Goal: Task Accomplishment & Management: Manage account settings

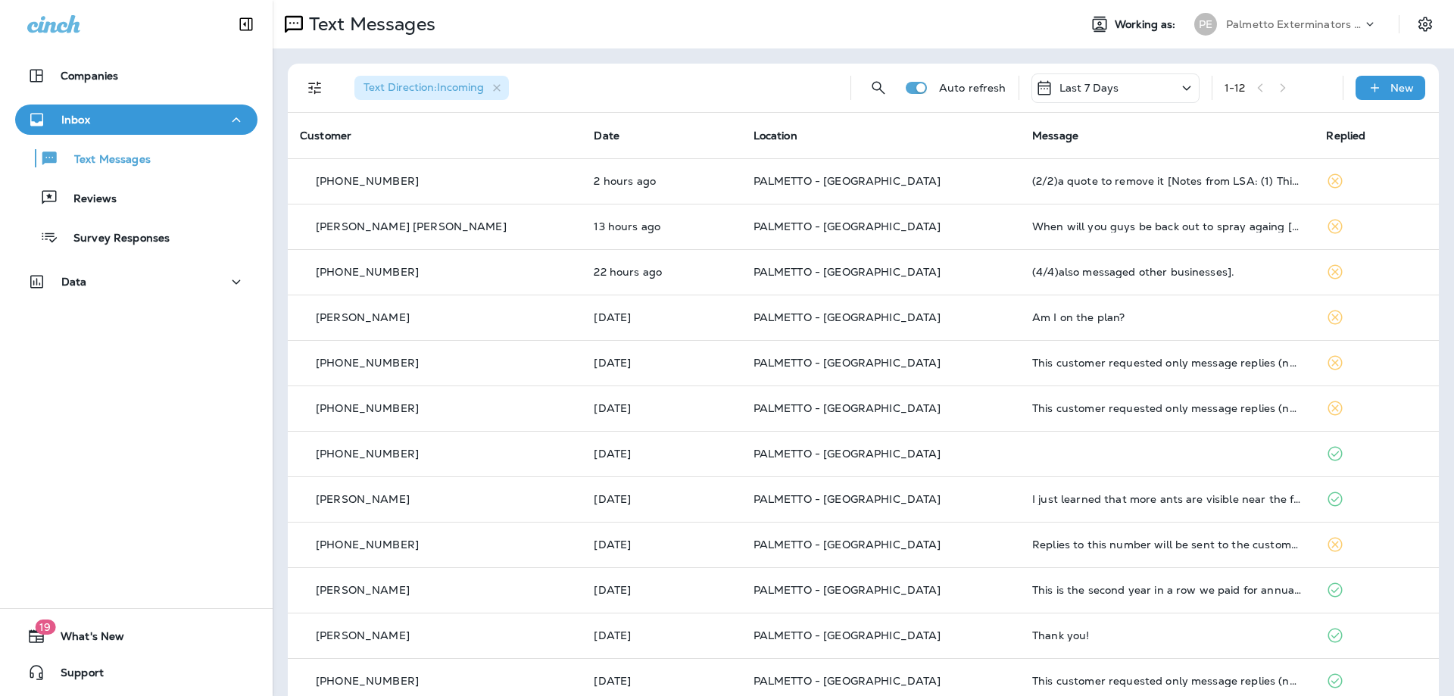
click at [1298, 28] on p "Palmetto Exterminators LLC" at bounding box center [1294, 24] width 136 height 12
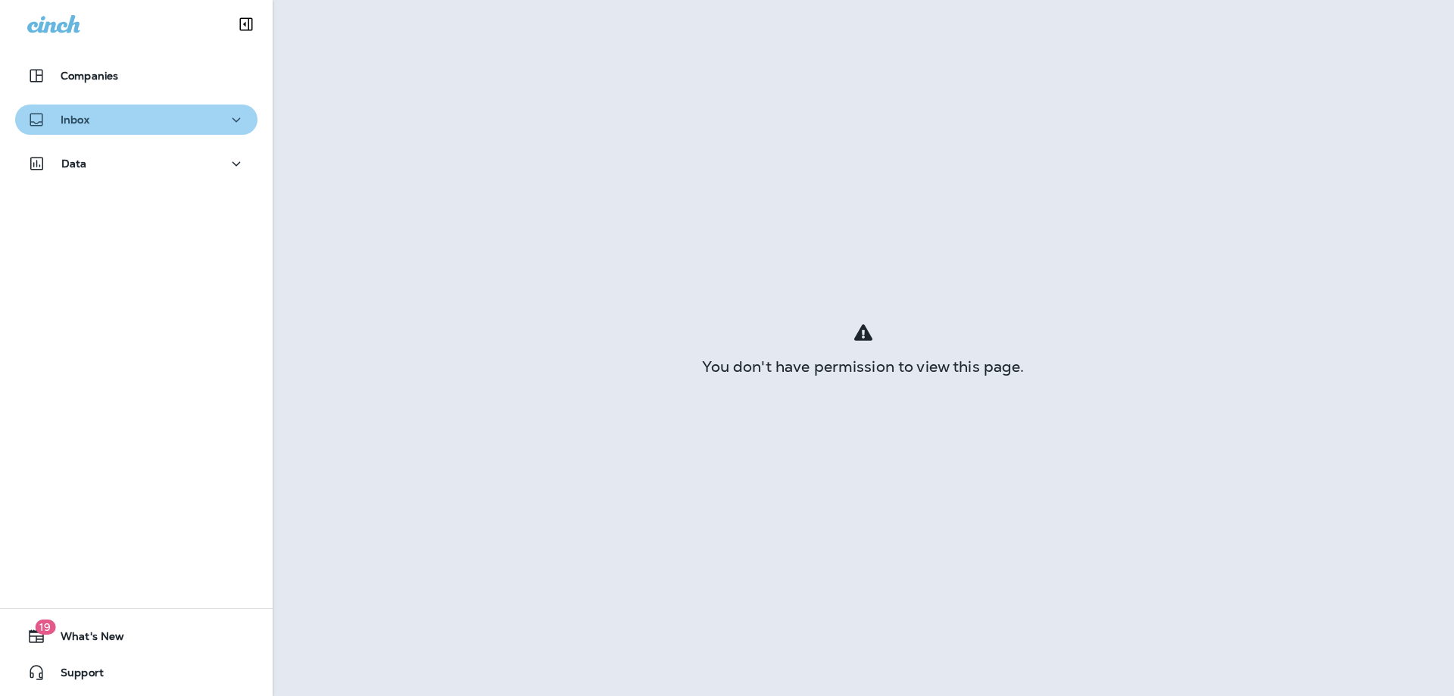
click at [139, 114] on div "Inbox" at bounding box center [136, 120] width 218 height 19
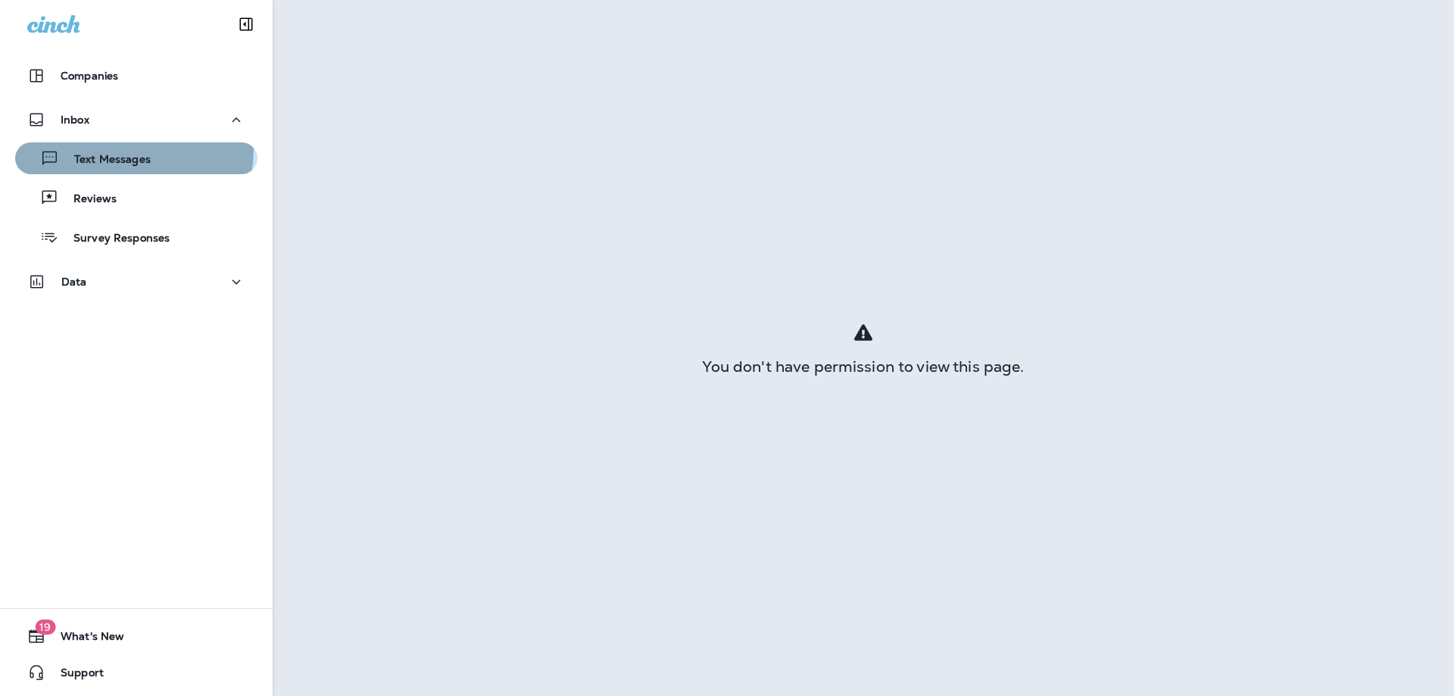
click at [129, 149] on div "Text Messages" at bounding box center [85, 158] width 129 height 23
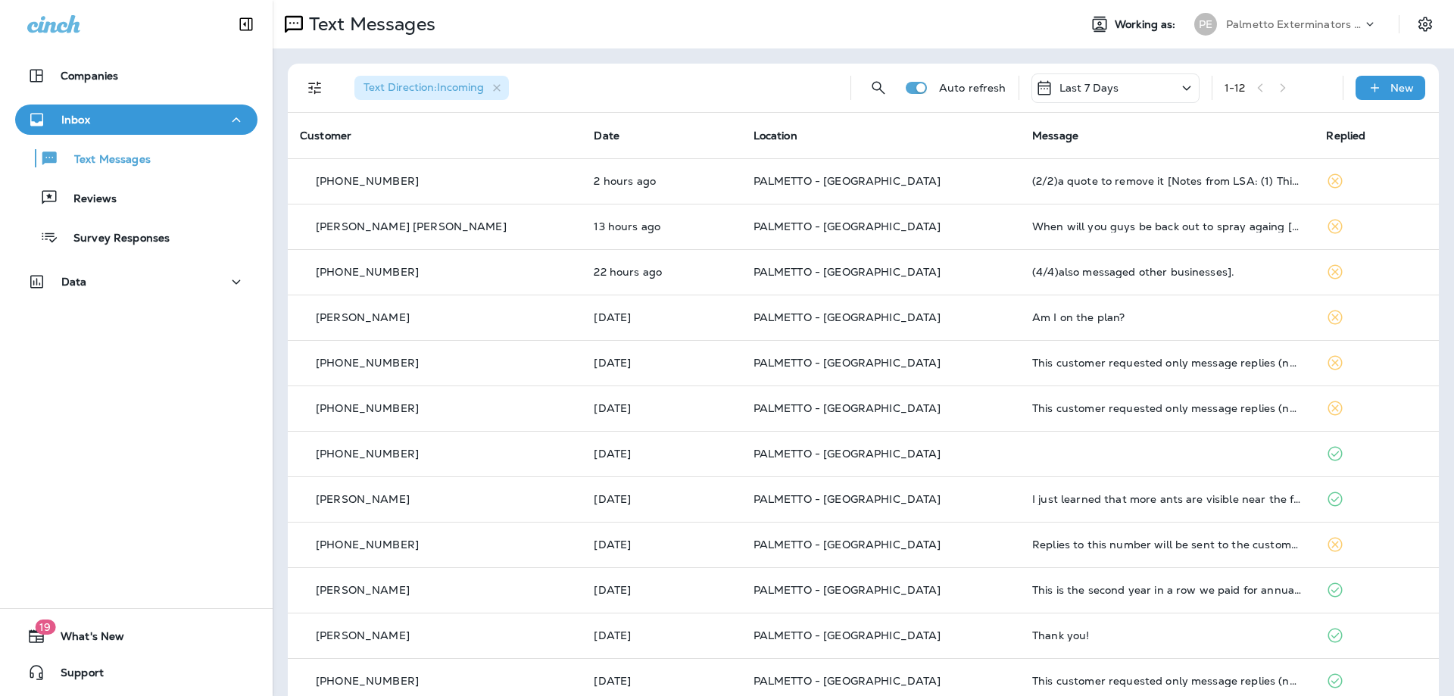
click at [1378, 25] on div at bounding box center [1376, 28] width 29 height 23
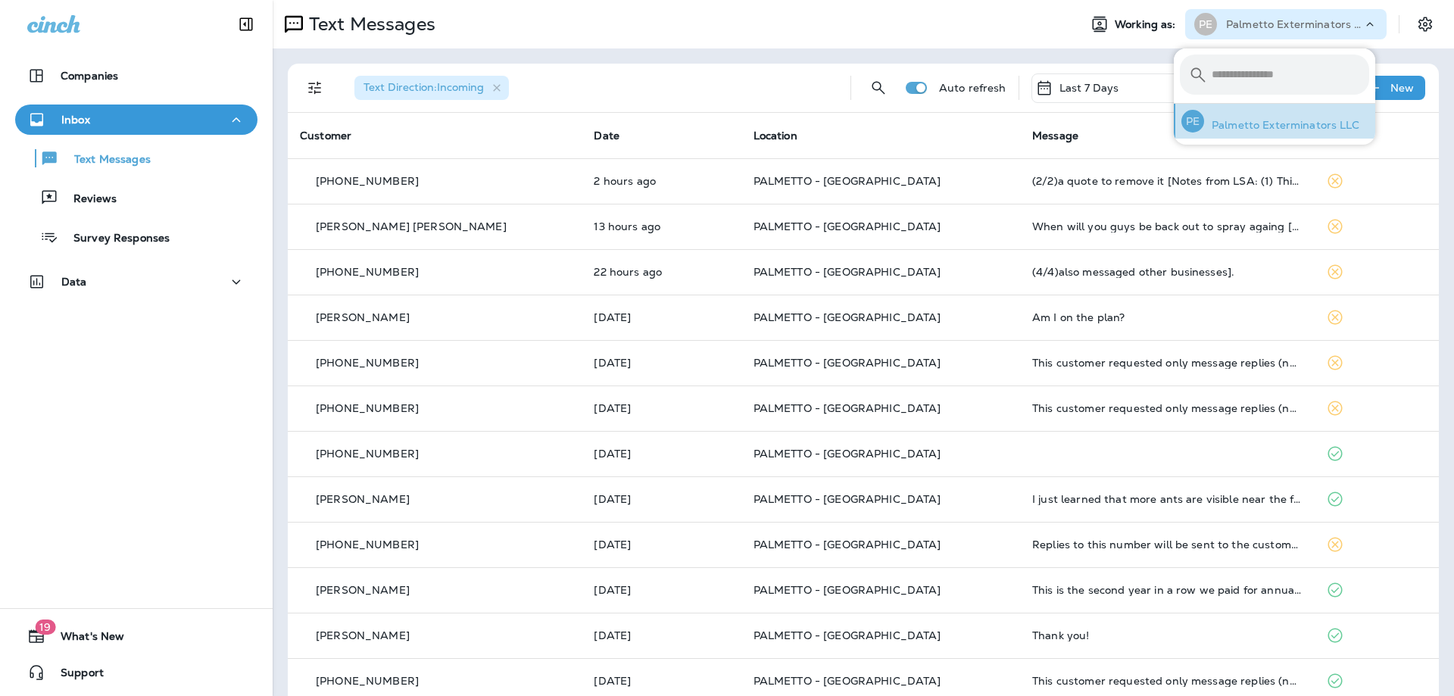
click at [1306, 120] on p "Palmetto Exterminators LLC" at bounding box center [1282, 125] width 156 height 12
click at [1411, 23] on button "Settings" at bounding box center [1424, 24] width 27 height 27
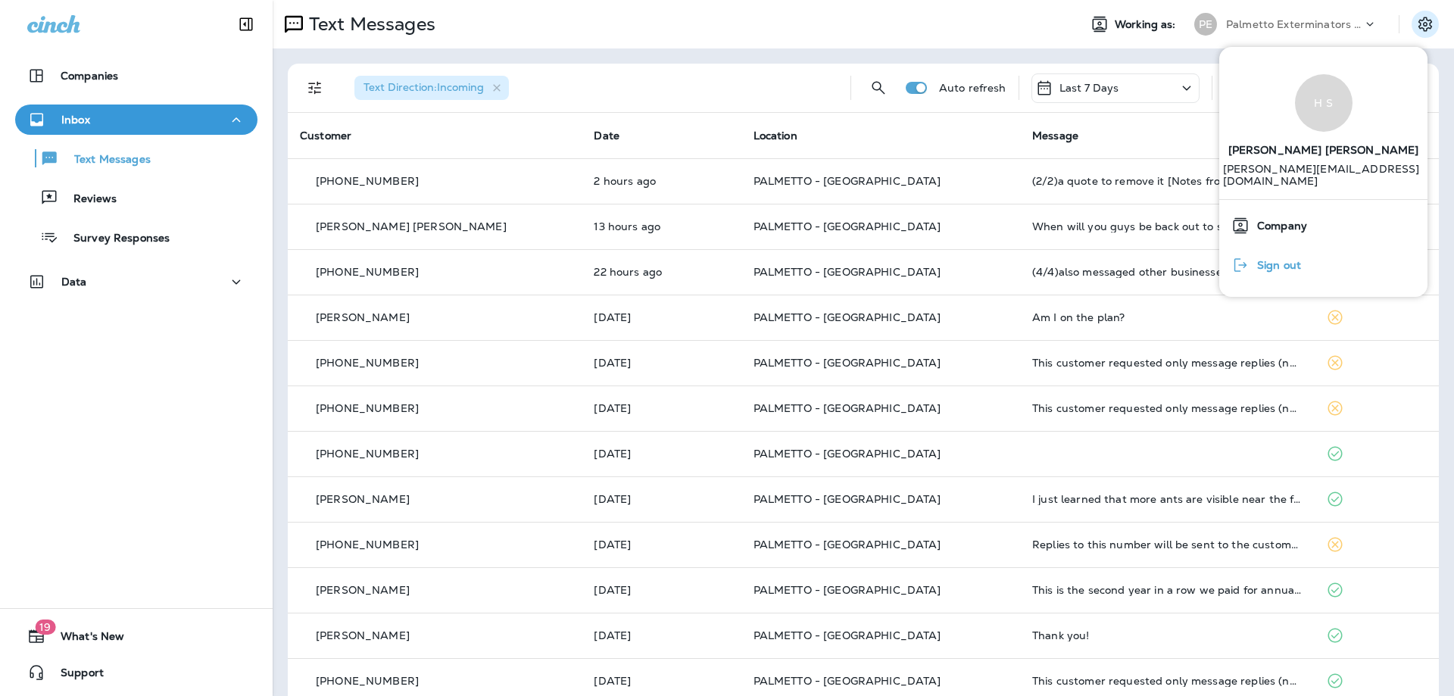
click at [1304, 257] on div "Sign out" at bounding box center [1266, 265] width 82 height 30
